Goal: Information Seeking & Learning: Find specific page/section

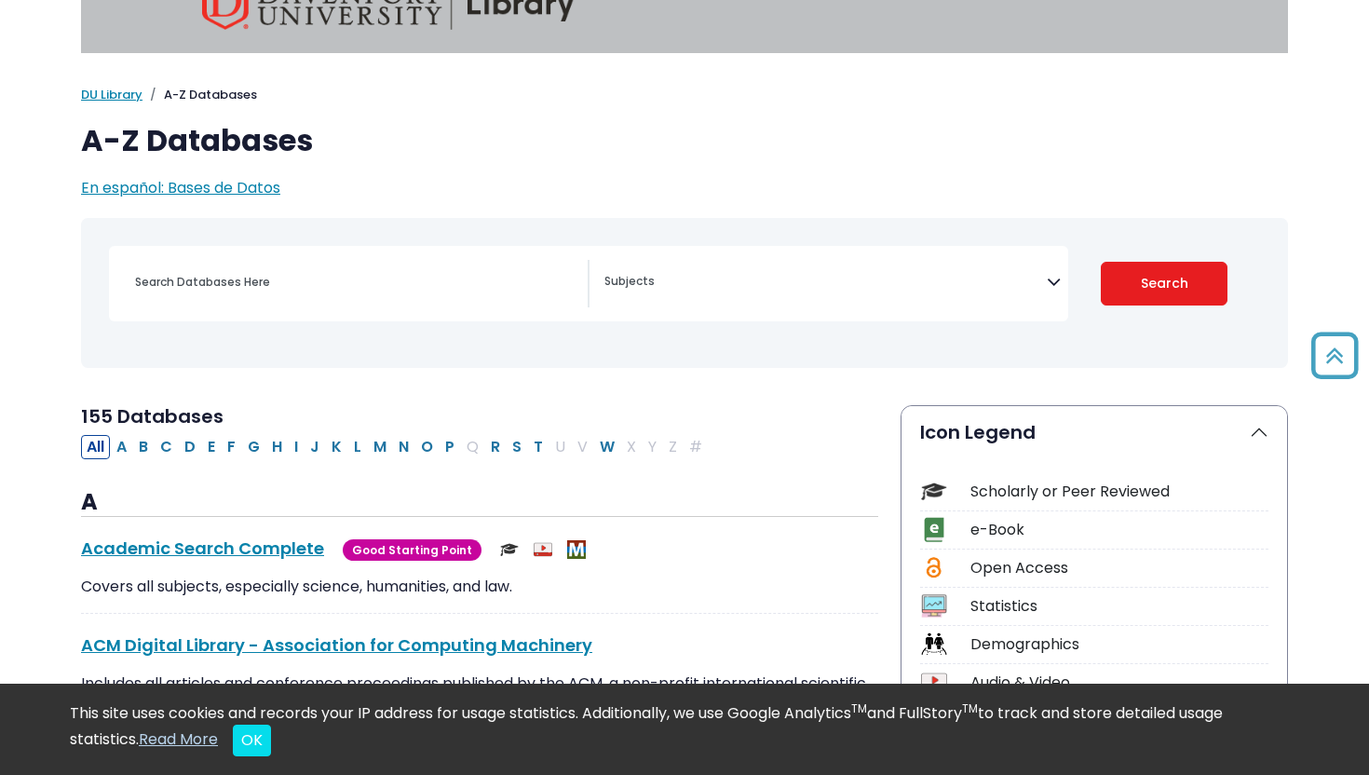
scroll to position [42, 0]
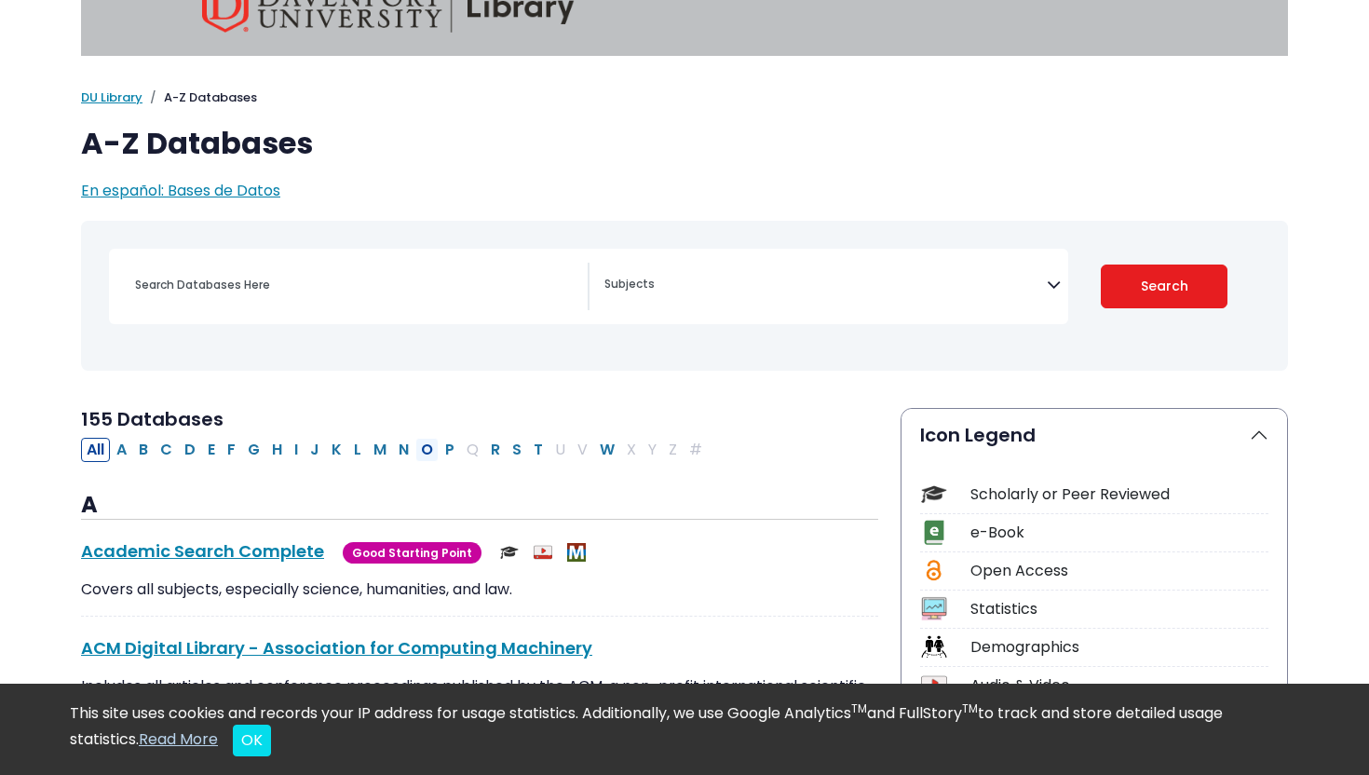
click at [427, 450] on button "O" at bounding box center [426, 450] width 23 height 24
select select "Database Subject Filter"
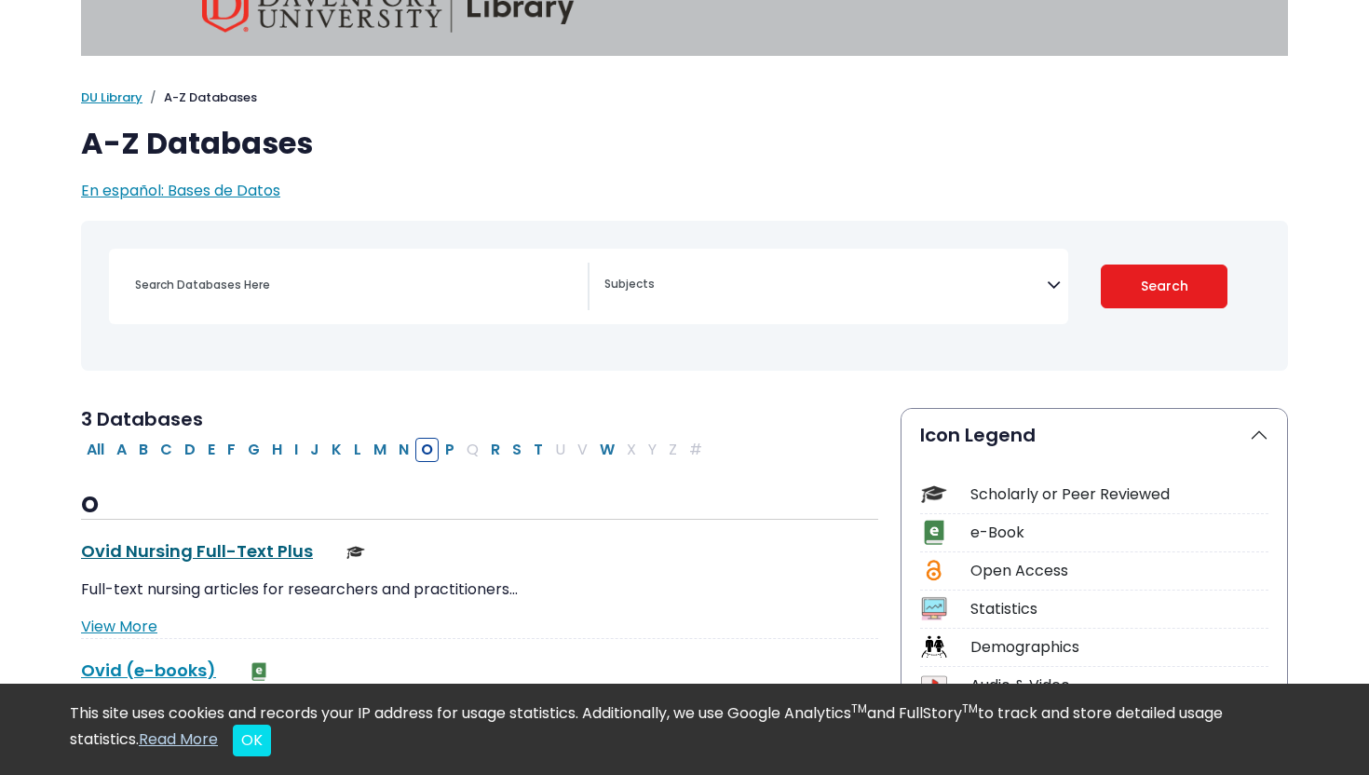
click at [225, 555] on link "Ovid Nursing Full-Text Plus This link opens in a new window" at bounding box center [197, 550] width 232 height 23
click at [315, 263] on div "Search filters" at bounding box center [356, 285] width 464 height 45
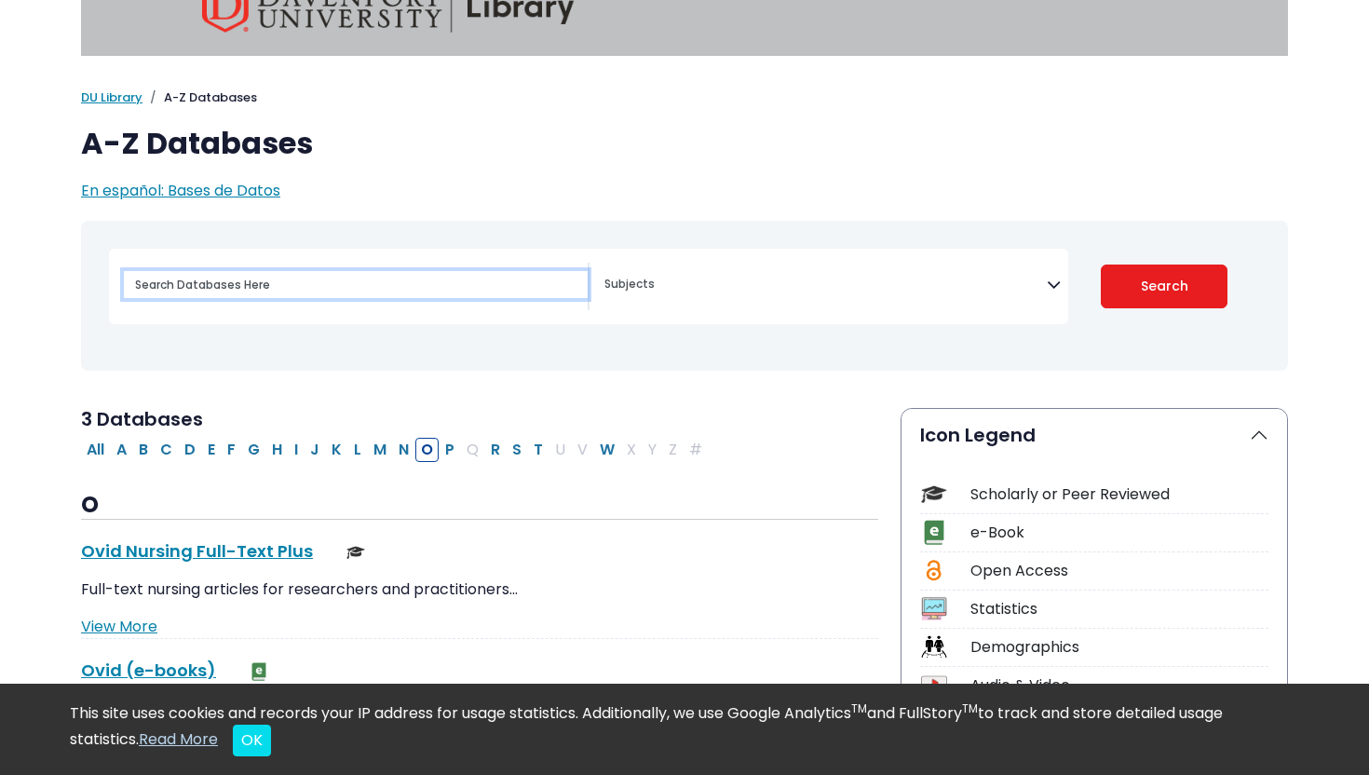
click at [286, 285] on input "Search database by title or keyword" at bounding box center [356, 284] width 464 height 27
type input "preventative care in older adults"
click at [1101, 265] on button "Search" at bounding box center [1165, 287] width 128 height 44
select select "Database Subject Filter"
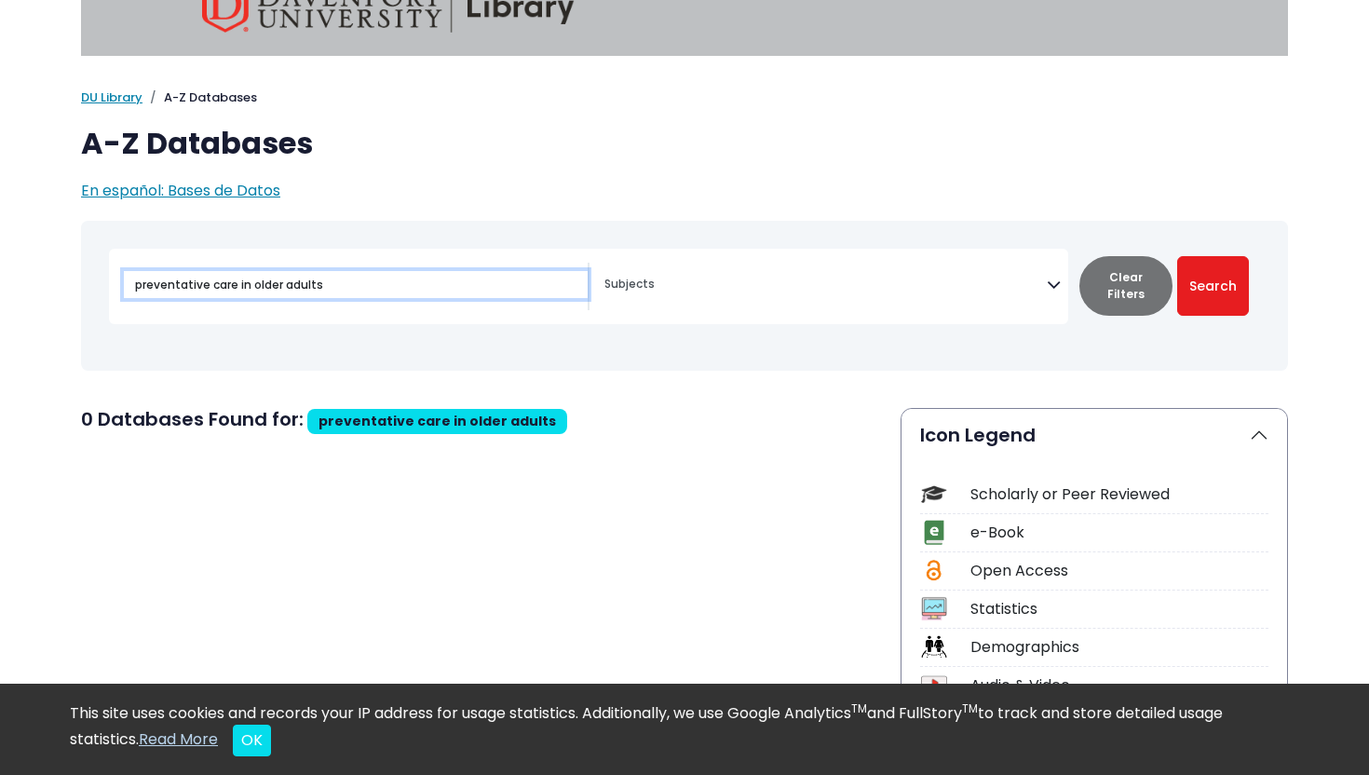
click at [241, 283] on input "preventative care in older adults" at bounding box center [356, 284] width 464 height 27
type input "preventative care, older adults"
click at [1177, 256] on button "Search" at bounding box center [1213, 286] width 72 height 60
select select "Database Subject Filter"
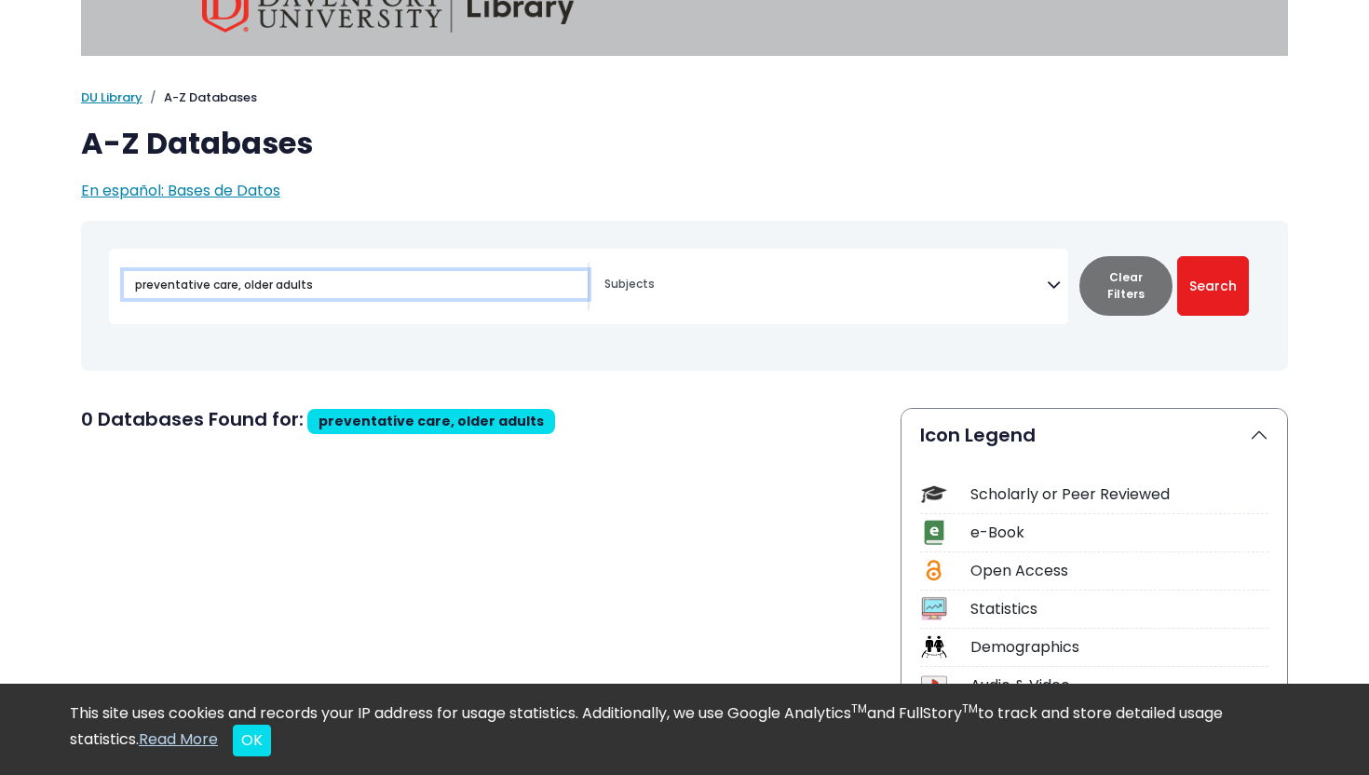
drag, startPoint x: 244, startPoint y: 285, endPoint x: 101, endPoint y: 281, distance: 143.5
click at [101, 282] on div "preventative care, older adults [MEDICAL_DATA] Guide Advertising Archives Travel" at bounding box center [684, 295] width 1185 height 135
type input "older adults"
click at [1177, 256] on button "Search" at bounding box center [1213, 286] width 72 height 60
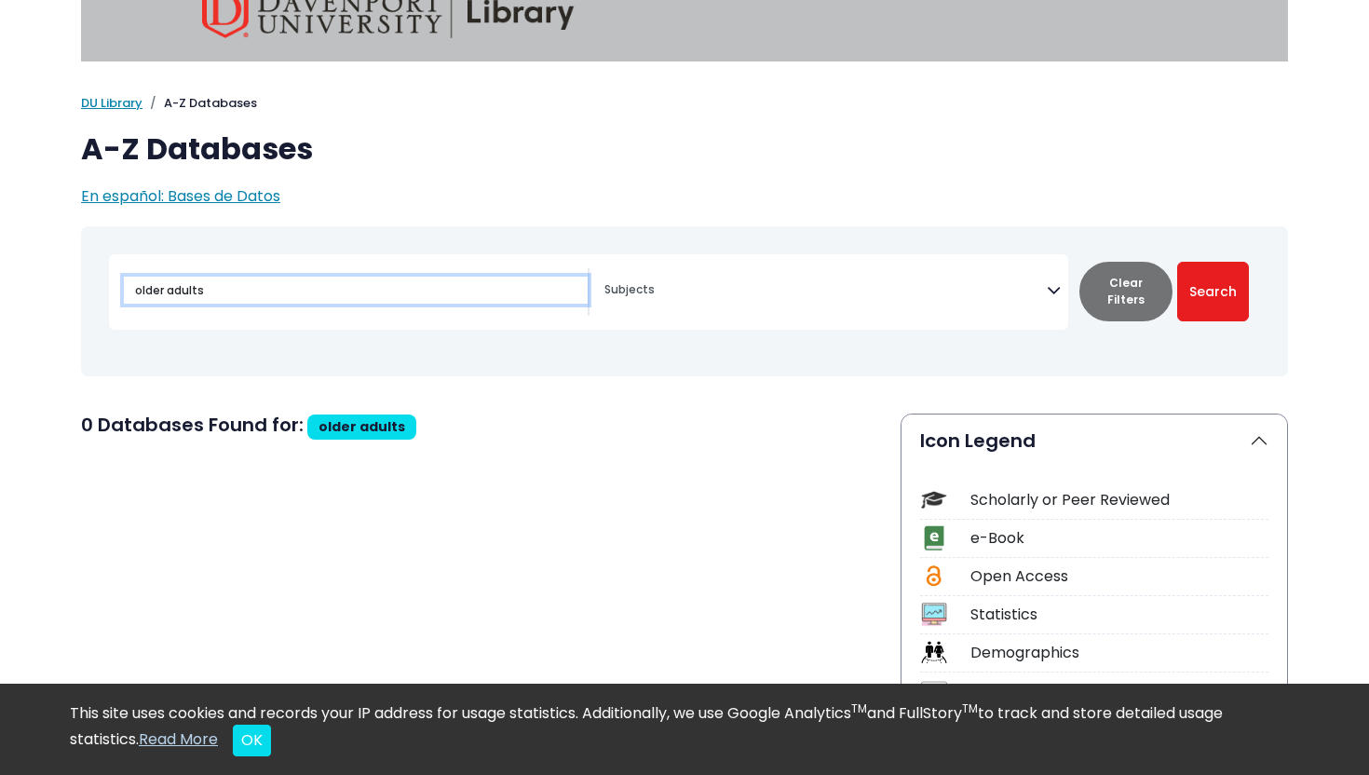
scroll to position [42, 0]
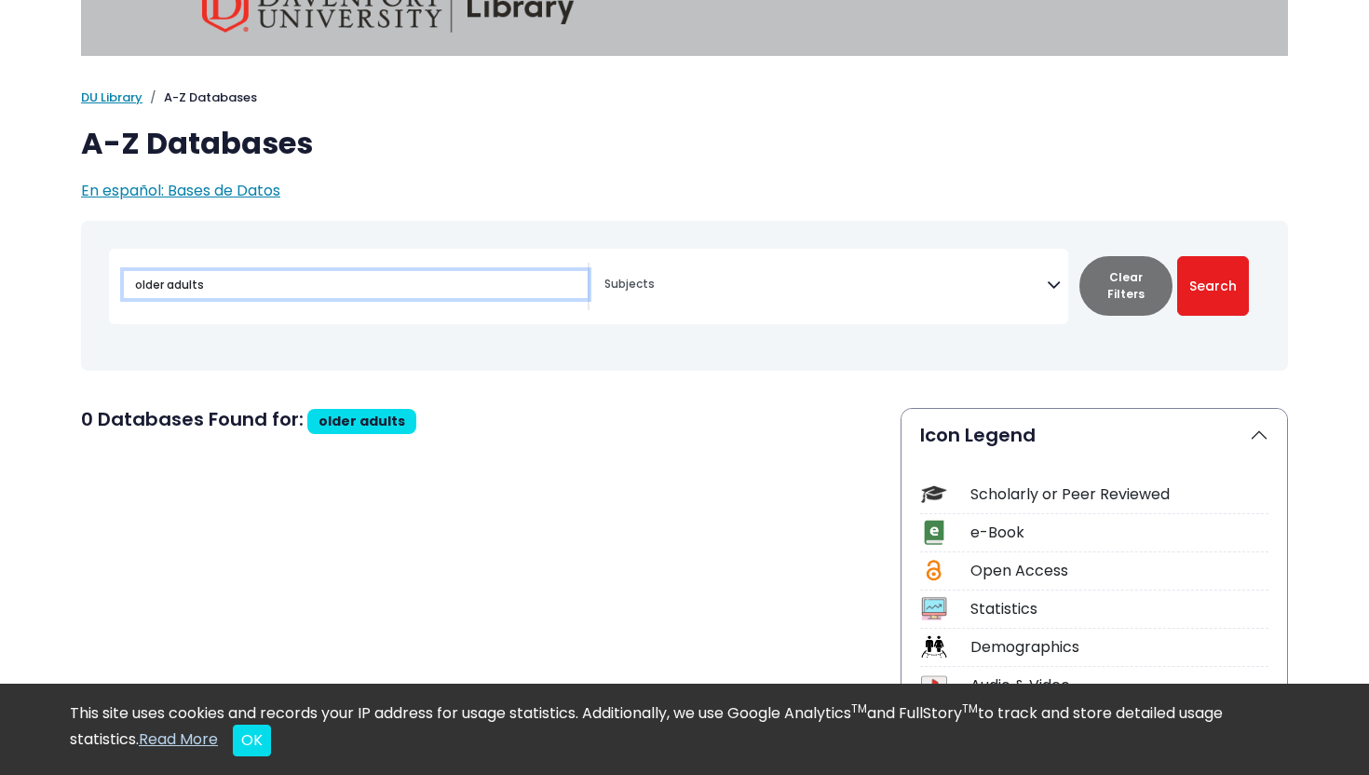
select select "Database Subject Filter"
click at [192, 283] on input "older adults" at bounding box center [356, 284] width 464 height 27
click at [1177, 256] on button "Search" at bounding box center [1213, 286] width 72 height 60
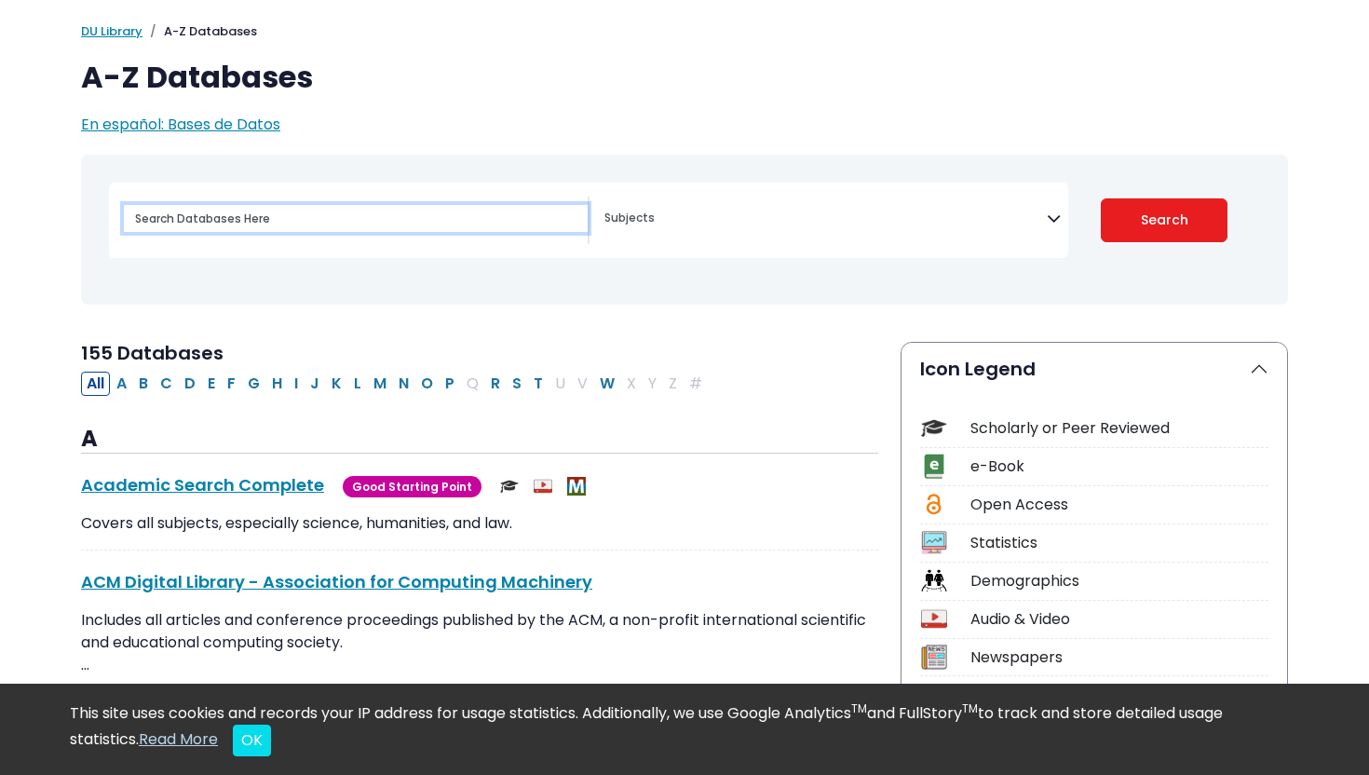
scroll to position [128, 0]
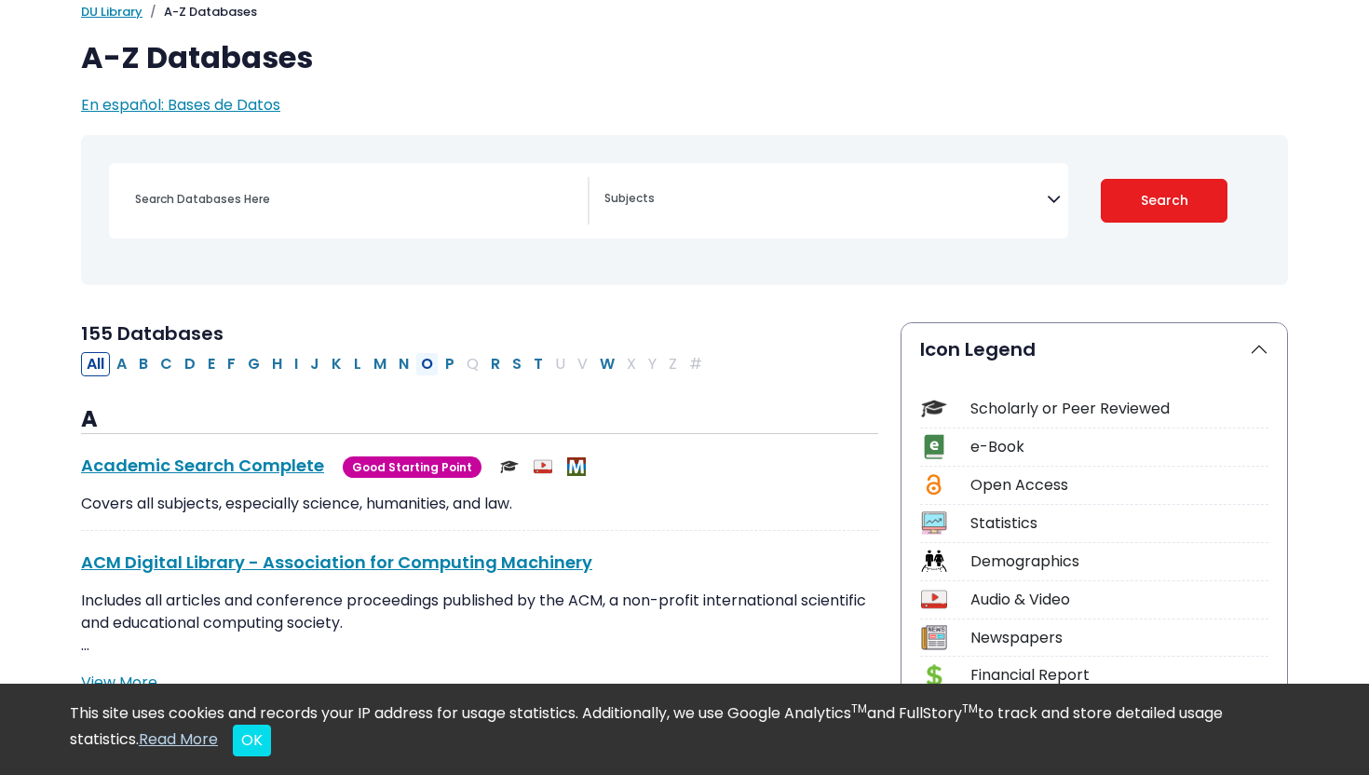
click at [428, 362] on button "O" at bounding box center [426, 364] width 23 height 24
select select "Database Subject Filter"
